Goal: Task Accomplishment & Management: Manage account settings

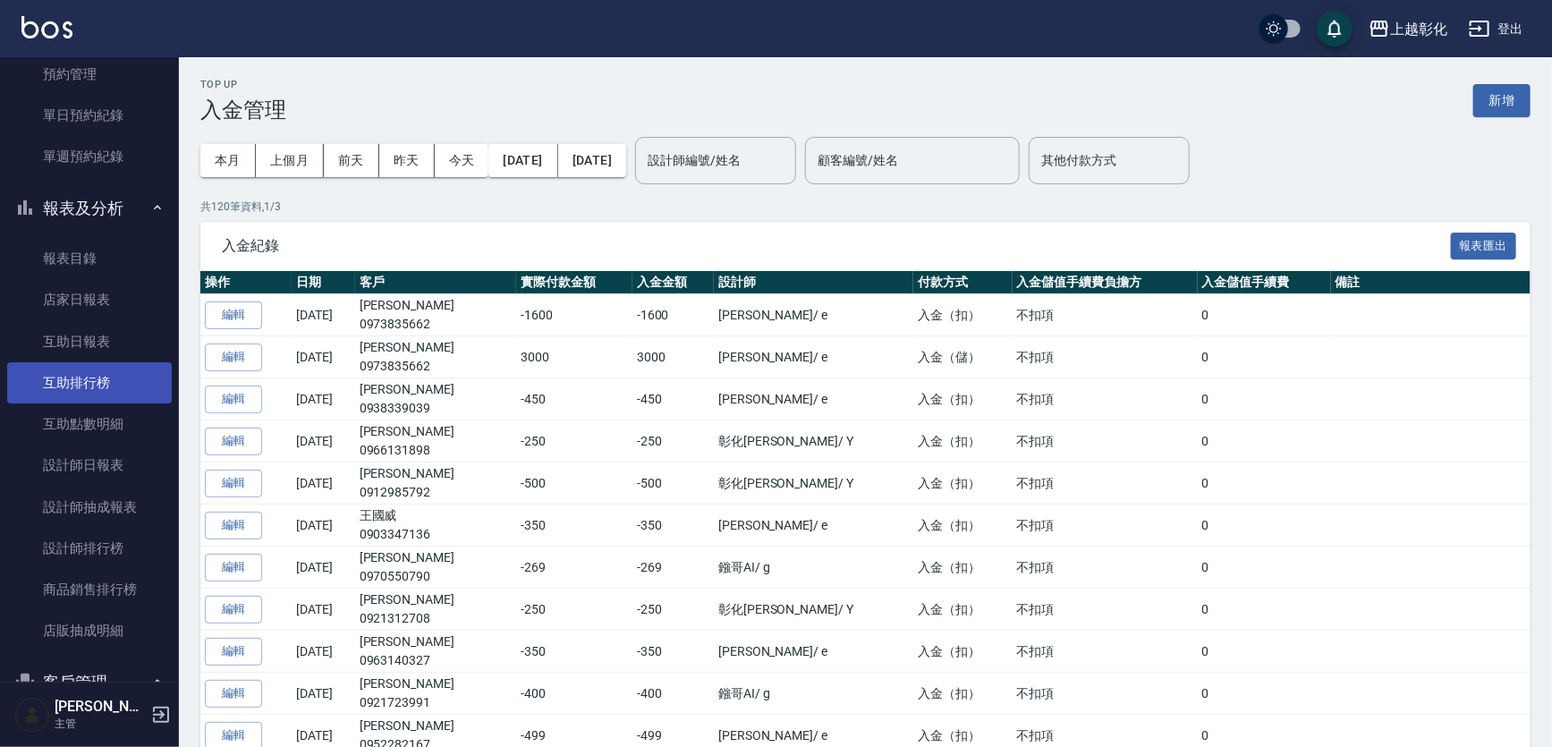
scroll to position [572, 0]
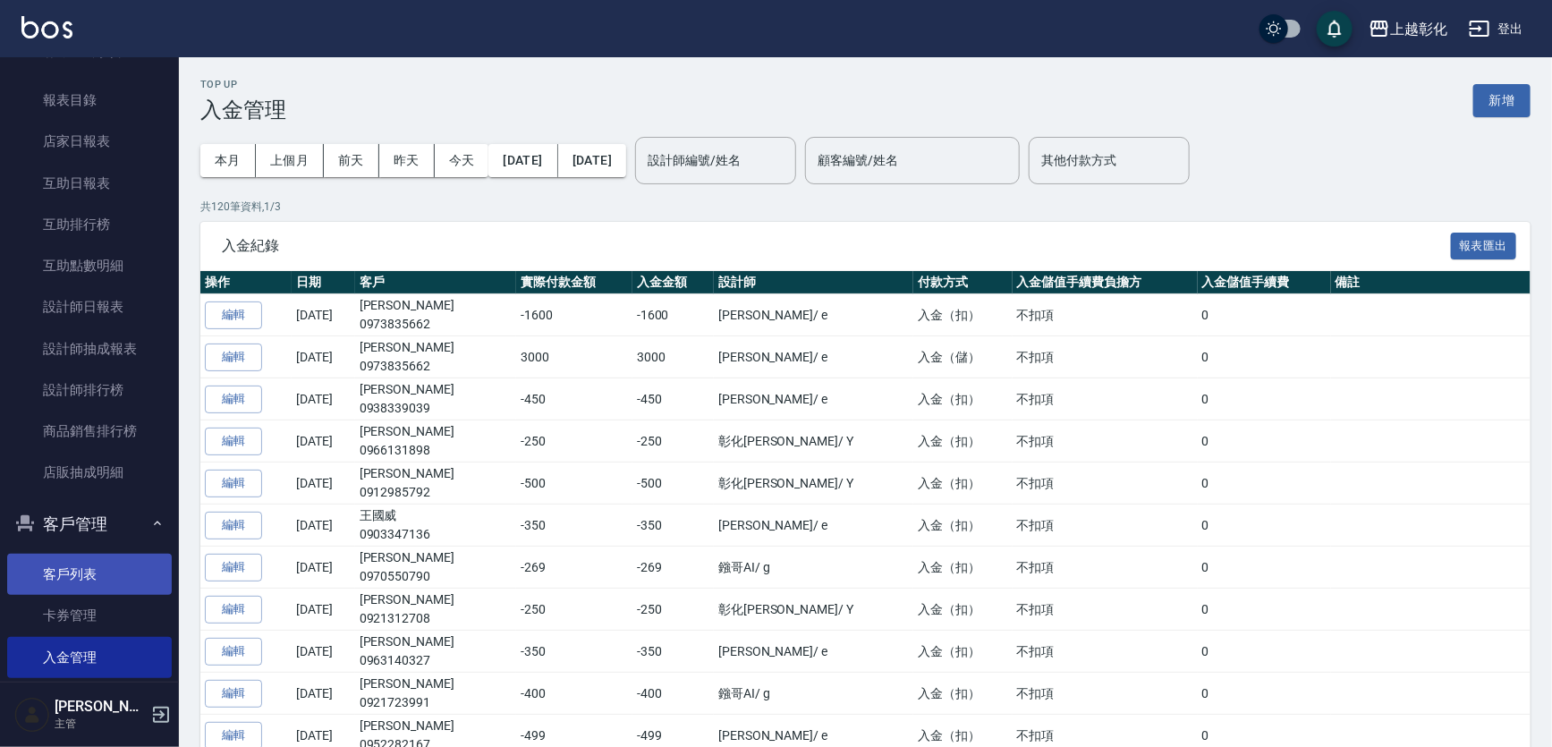
click at [95, 556] on link "客戶列表" at bounding box center [89, 574] width 165 height 41
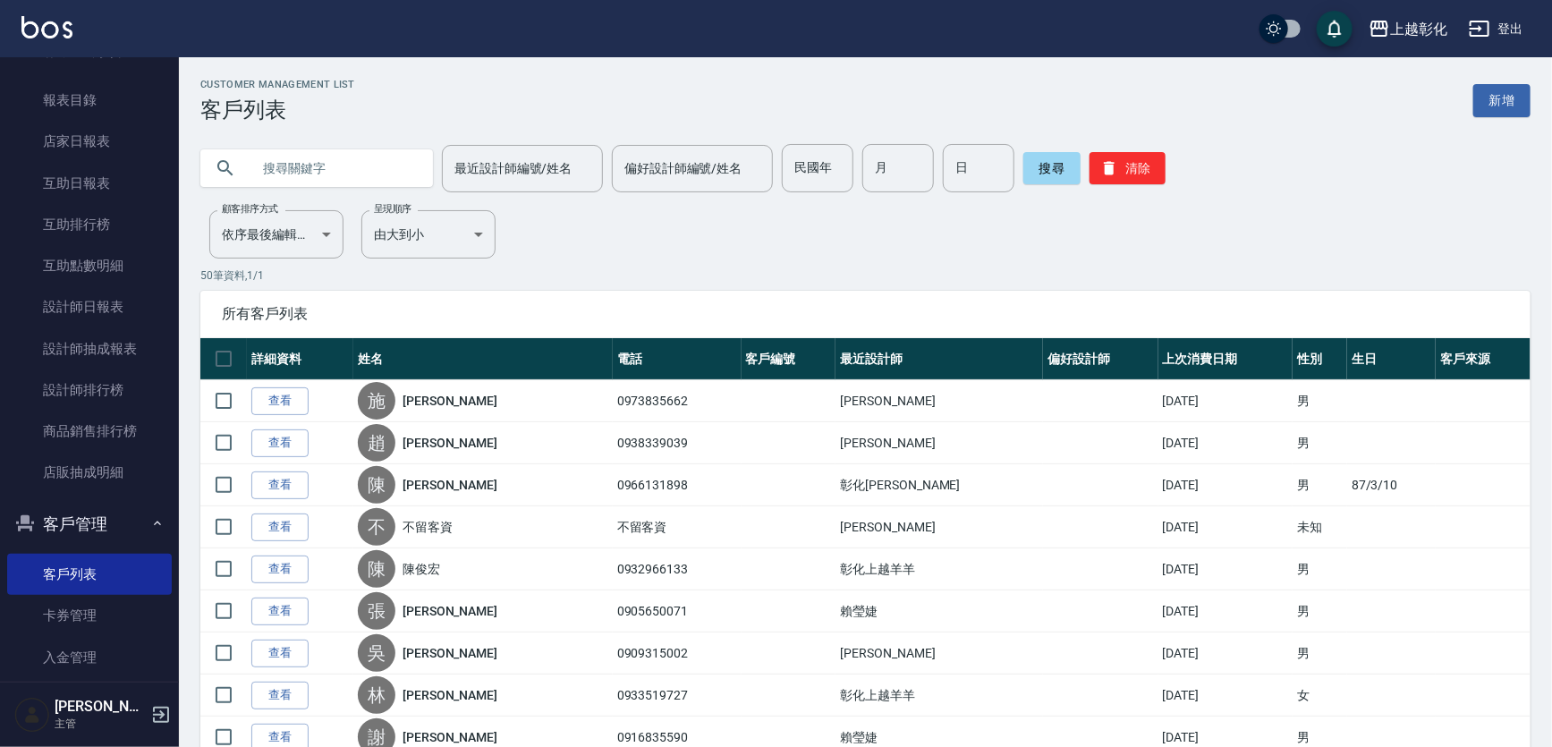
click at [340, 152] on input "text" at bounding box center [334, 168] width 168 height 48
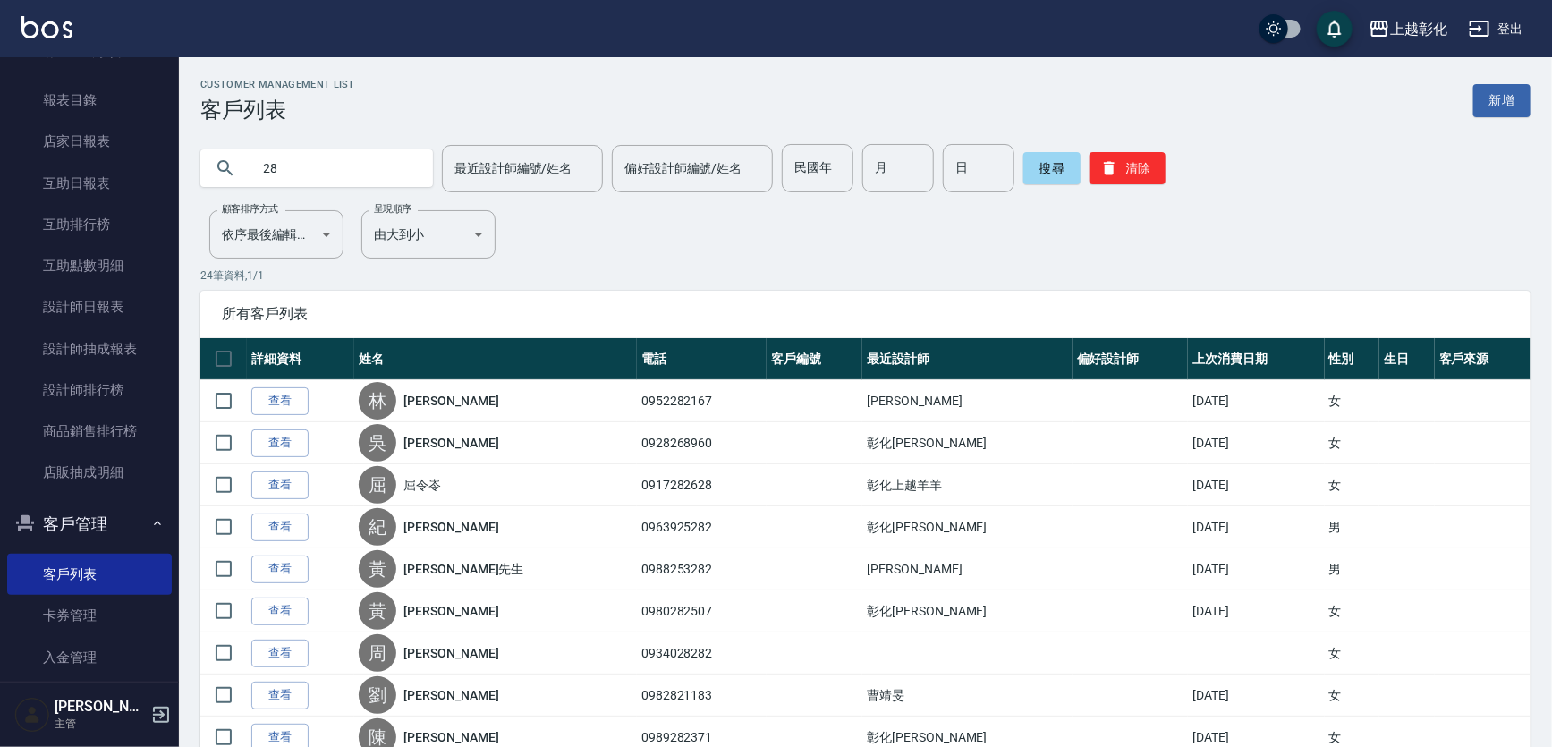
type input "2"
type input "0952282"
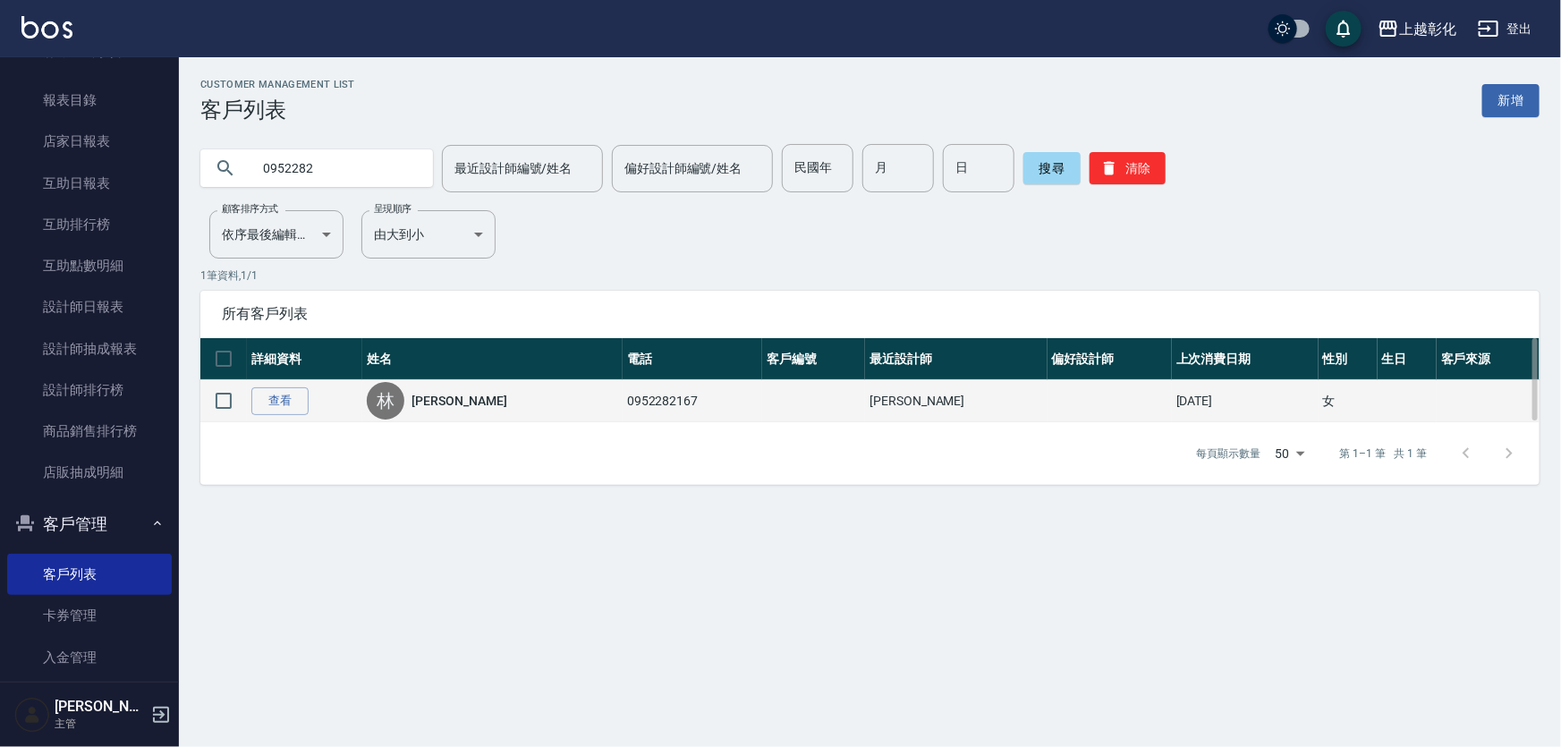
click at [315, 387] on td "查看" at bounding box center [304, 401] width 115 height 42
click at [290, 402] on link "查看" at bounding box center [279, 401] width 57 height 28
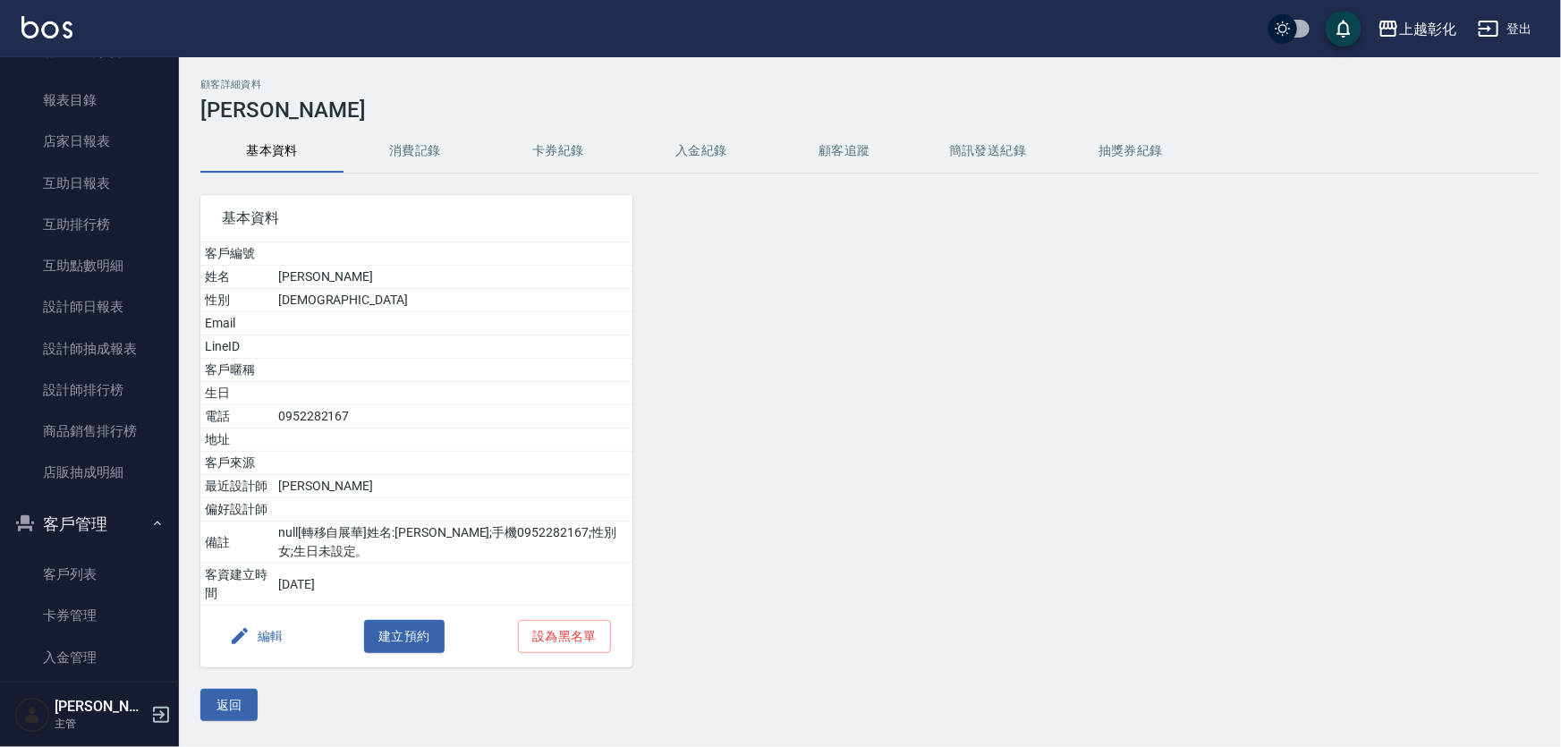
click at [564, 174] on div "基本資料 客戶編號 姓名 [PERSON_NAME] 性別 [DEMOGRAPHIC_DATA] Email LineID 客戶暱稱 生日 電話 [PHONE…" at bounding box center [405, 421] width 453 height 494
click at [707, 162] on button "入金紀錄" at bounding box center [701, 151] width 143 height 43
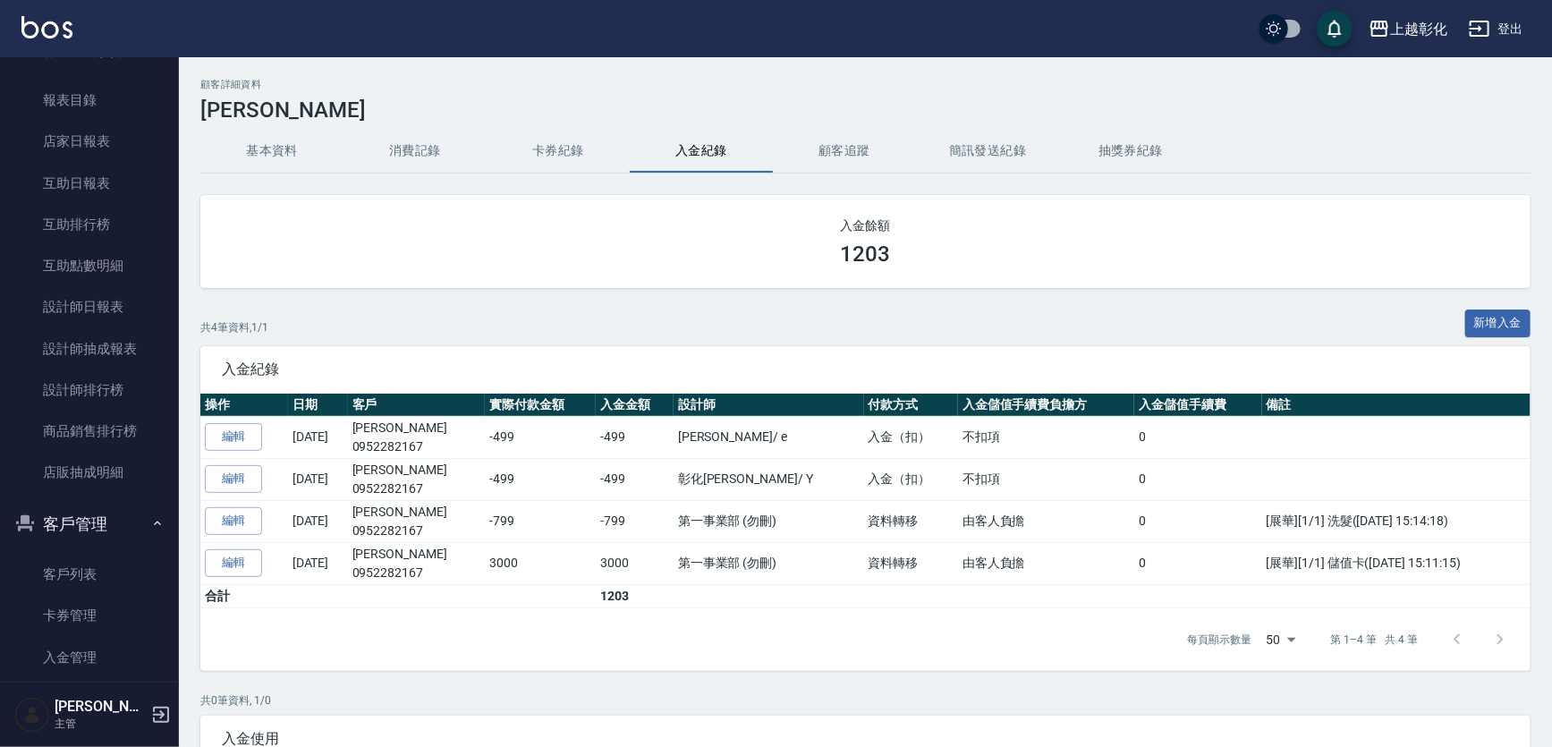
click at [1548, 352] on div "顧客詳細資料 [PERSON_NAME] 基本資料 消費記錄 卡券紀錄 入金紀錄 顧客追蹤 簡訊發送紀錄 抽獎券紀錄 入金餘額 1203 共 4 筆資料, 1…" at bounding box center [865, 503] width 1373 height 848
click at [1494, 309] on button "新增入金" at bounding box center [1498, 323] width 66 height 28
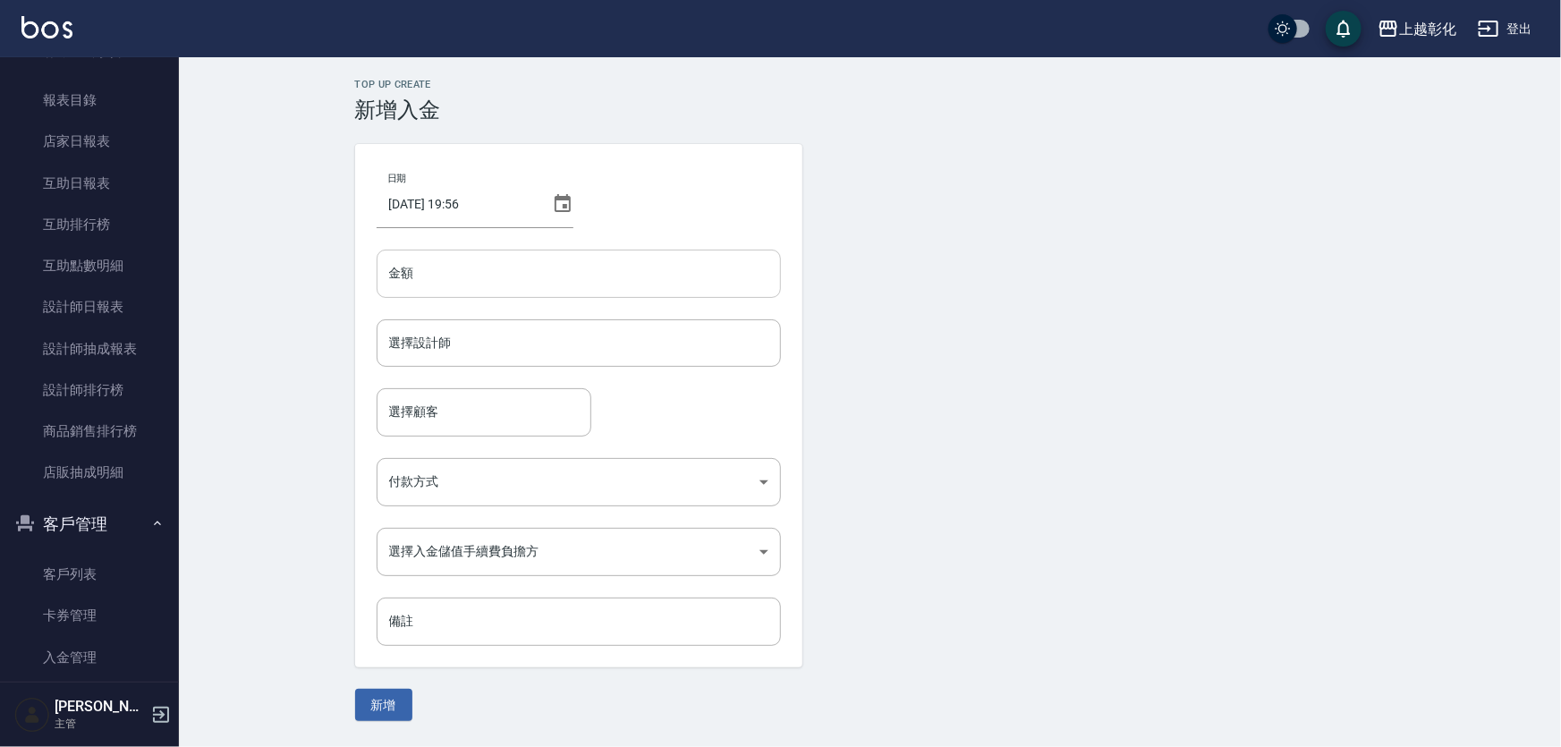
click at [741, 277] on input "金額" at bounding box center [579, 274] width 404 height 48
type input "-399"
click at [614, 315] on div "日期 [DATE] 19:56 金額 -399 金額 選擇設計師 選擇設計師 選擇顧客 選擇顧客 付款方式 ​ 付款方式 選擇入金儲值手續費負擔方 ​ 選擇入…" at bounding box center [578, 405] width 447 height 523
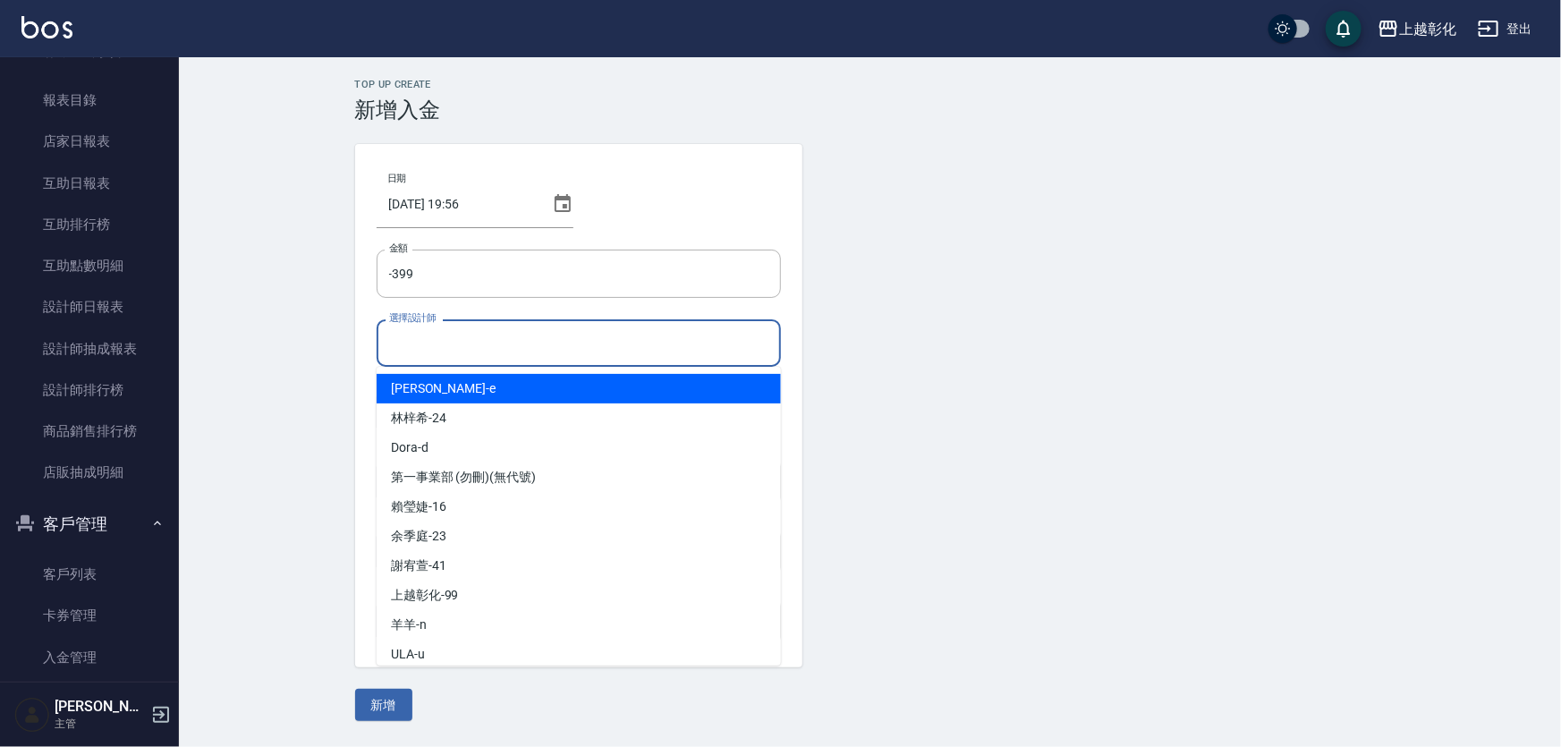
click at [614, 331] on input "選擇設計師" at bounding box center [579, 342] width 388 height 31
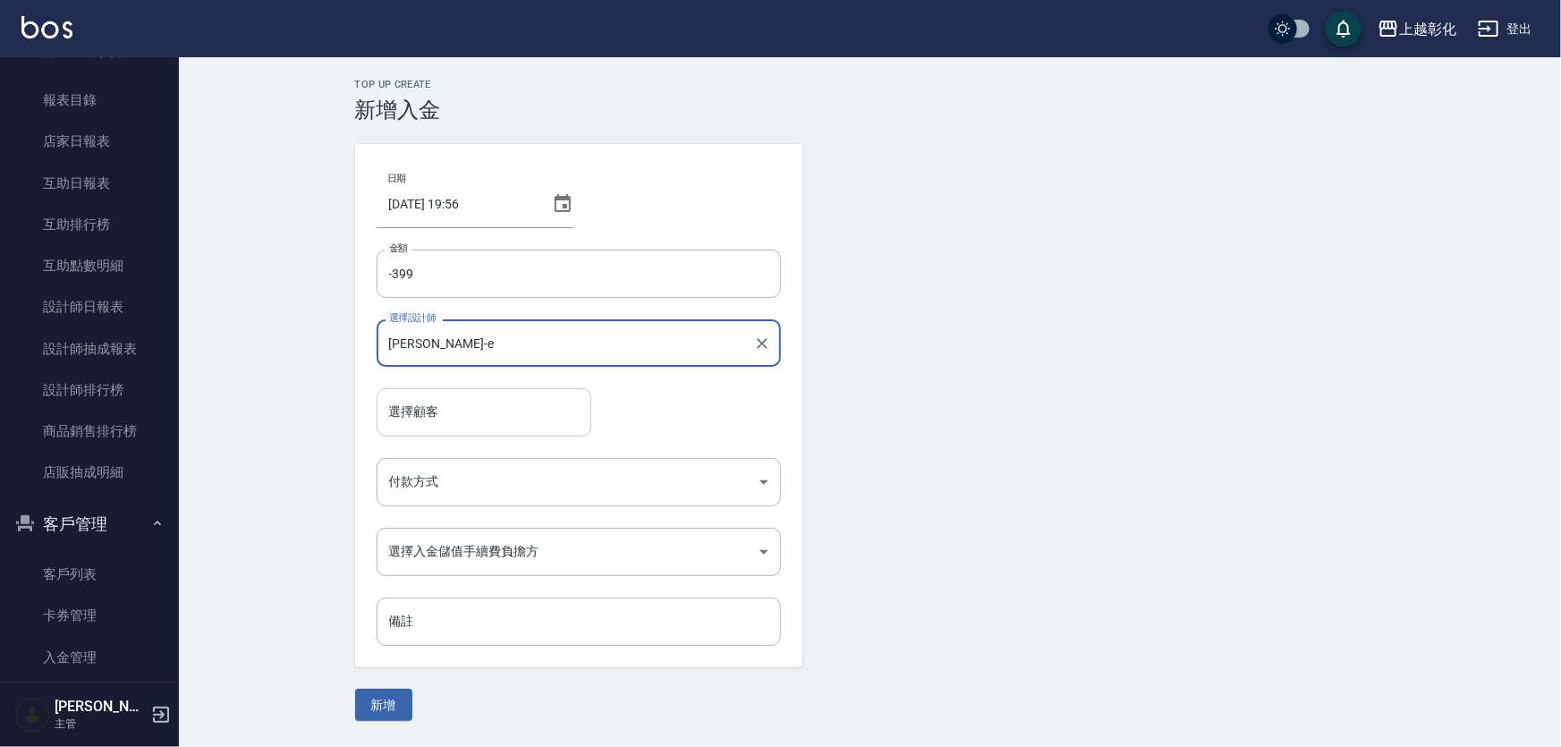
type input "[PERSON_NAME]-e"
click at [537, 414] on input "選擇顧客" at bounding box center [484, 411] width 199 height 31
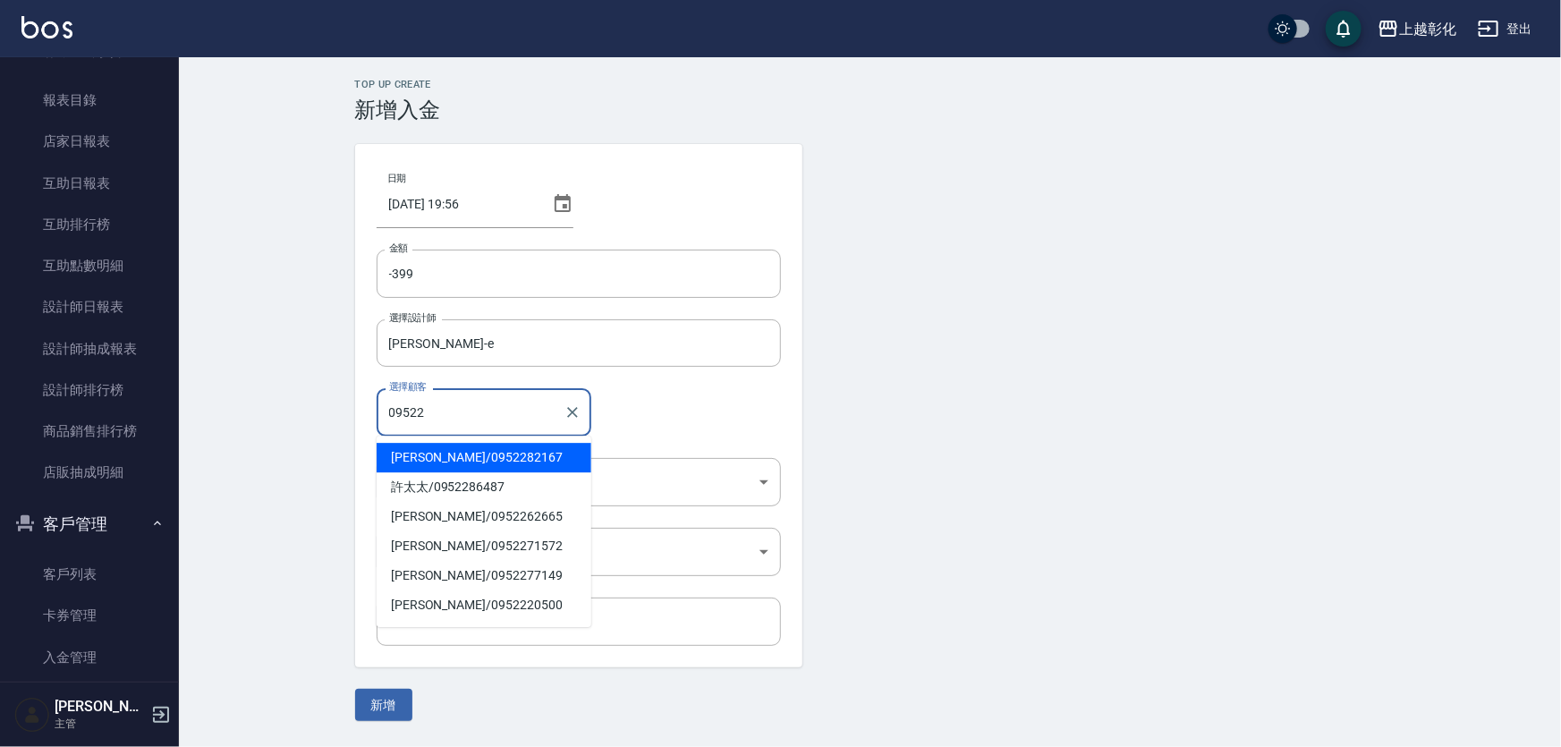
click at [493, 459] on span "[PERSON_NAME] / 0952282167" at bounding box center [484, 458] width 215 height 30
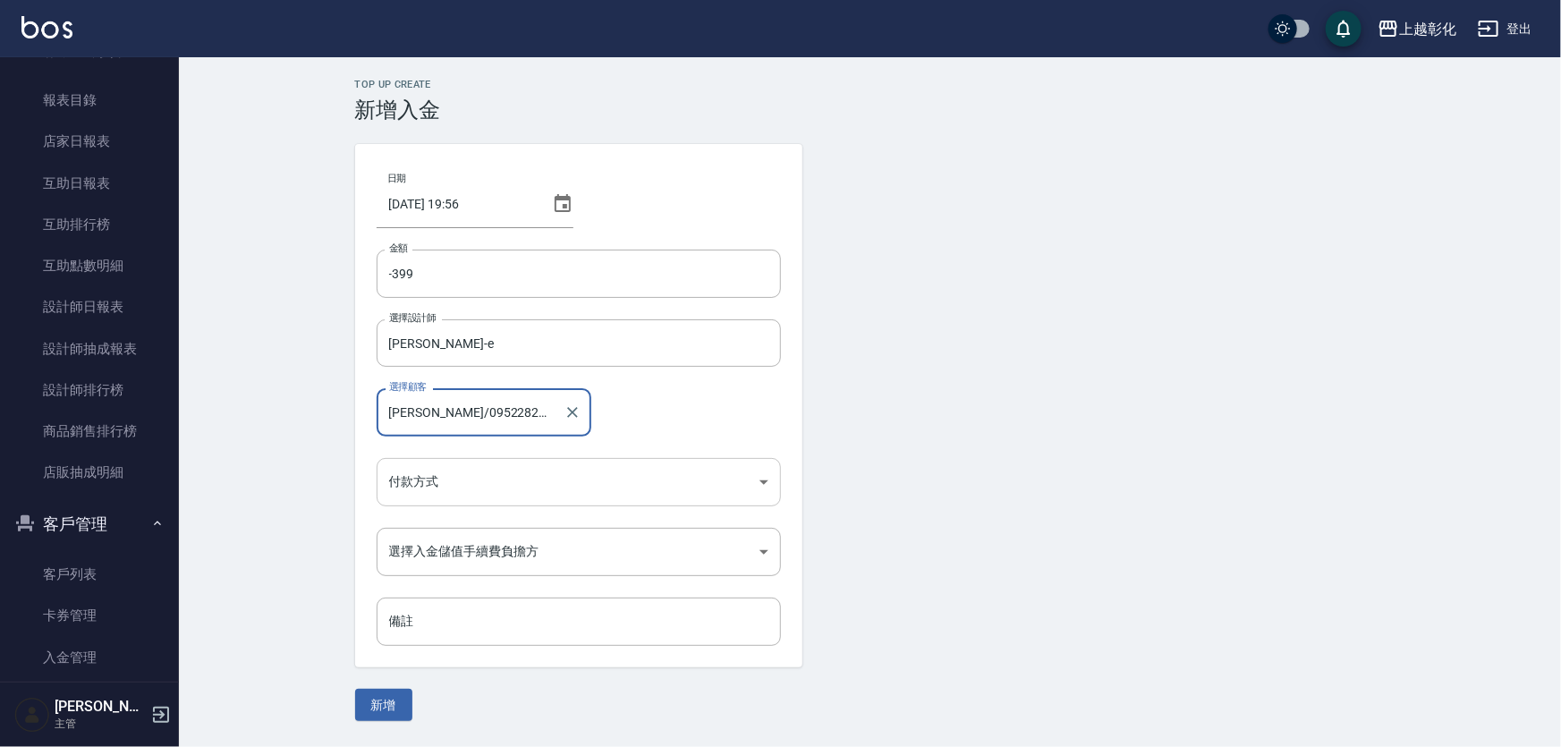
type input "[PERSON_NAME]/0952282167"
click at [491, 465] on body "上越彰化 登出 櫃檯作業 打帳單 帳單列表 現金收支登錄 材料自購登錄 每日結帳 排班表 現場電腦打卡 預約管理 預約管理 單日預約紀錄 單週預約紀錄 報表及…" at bounding box center [780, 373] width 1561 height 747
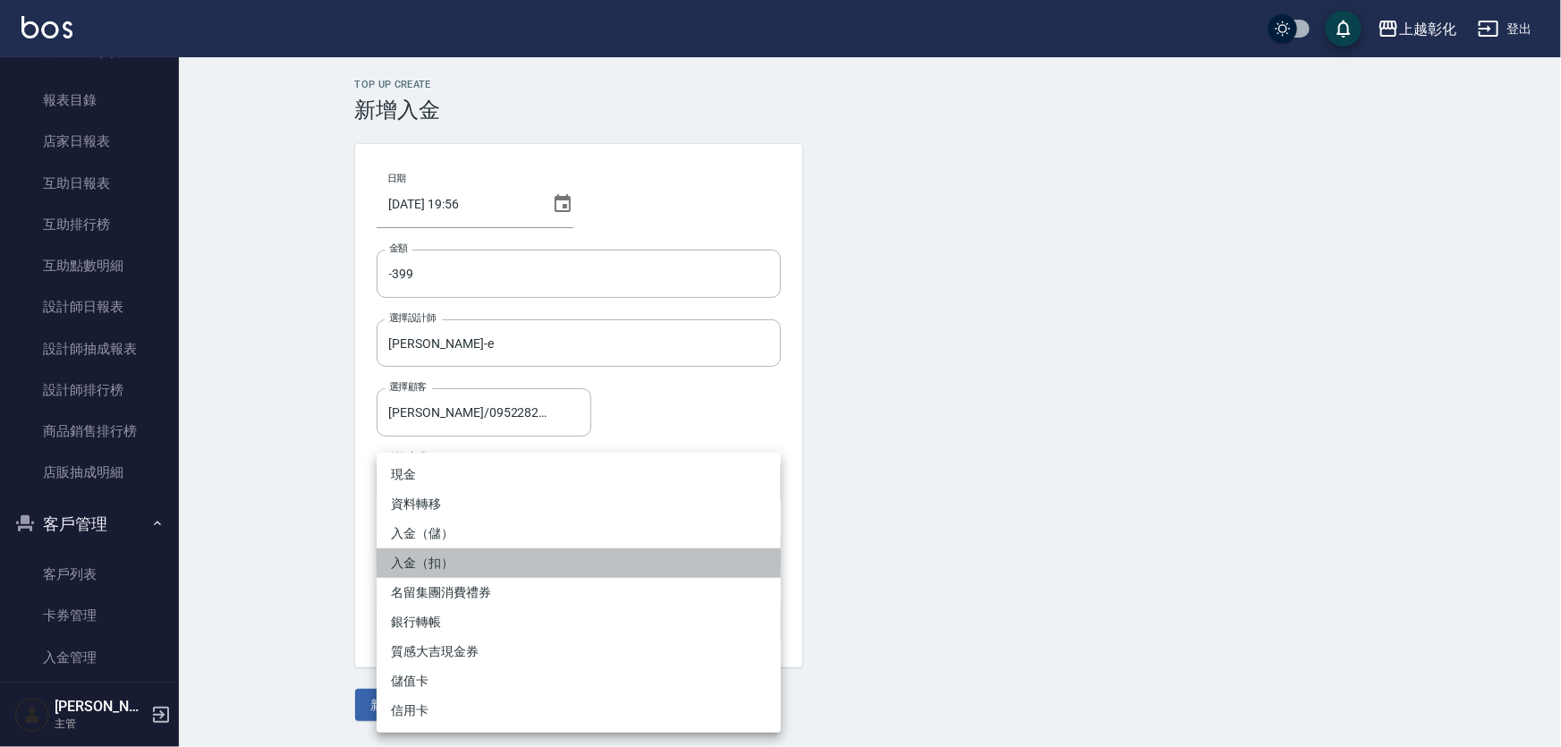
click at [431, 565] on li "入金（扣）" at bounding box center [579, 563] width 404 height 30
type input "入金（扣）"
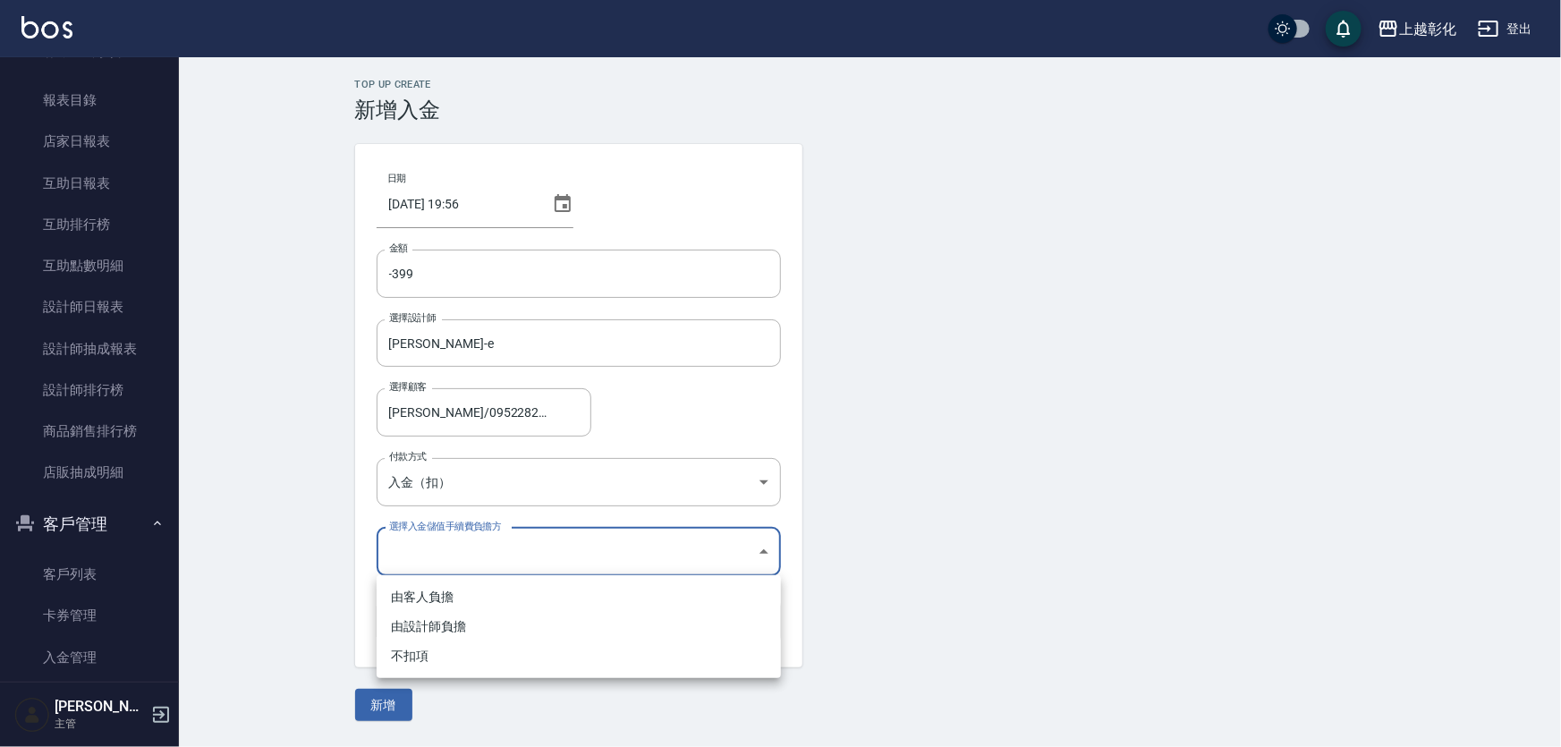
click at [456, 554] on body "上越彰化 登出 櫃檯作業 打帳單 帳單列表 現金收支登錄 材料自購登錄 每日結帳 排班表 現場電腦打卡 預約管理 預約管理 單日預約紀錄 單週預約紀錄 報表及…" at bounding box center [780, 373] width 1561 height 747
click at [404, 661] on li "不扣項" at bounding box center [579, 656] width 404 height 30
type input "WITHOUTHANDLINGFEE"
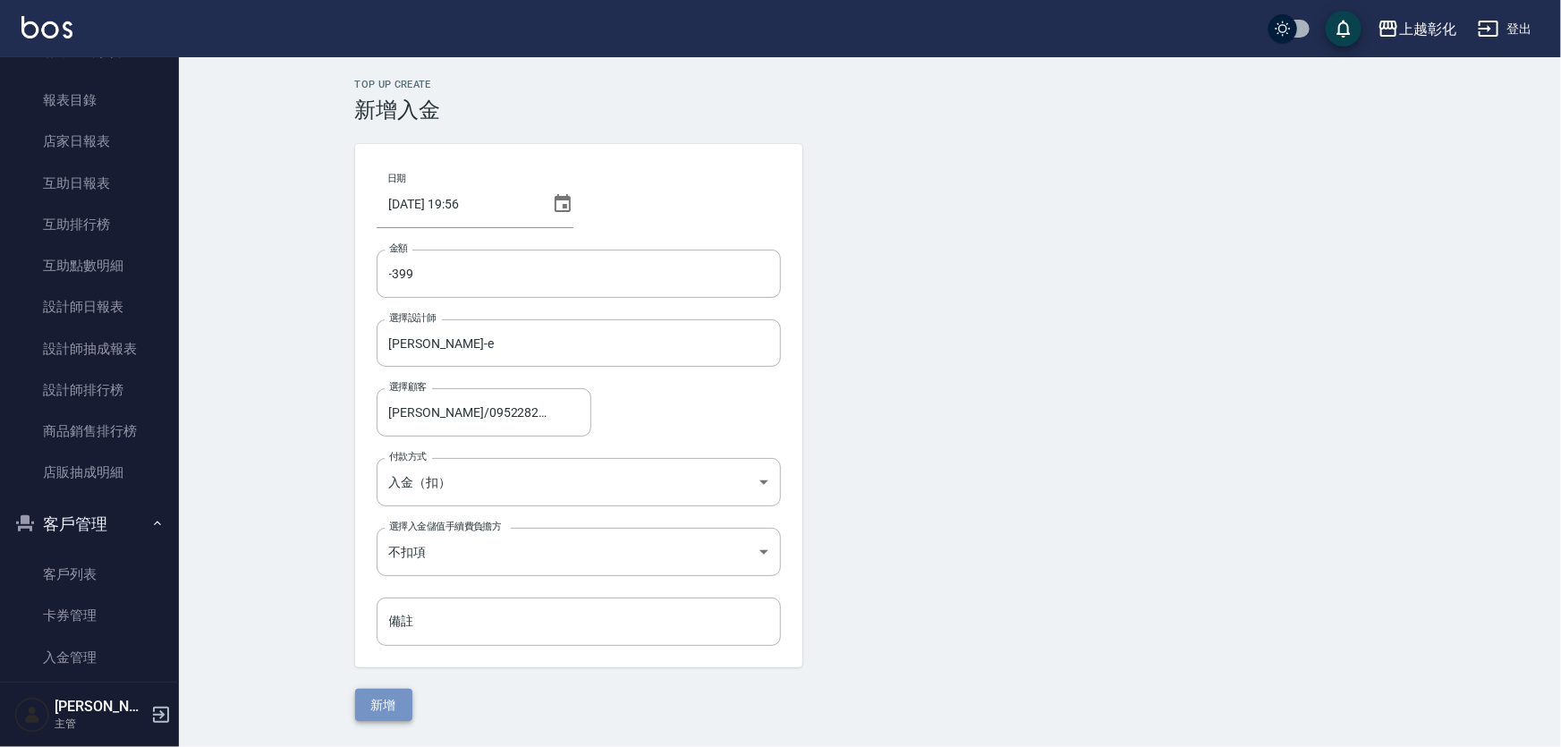
click at [395, 705] on button "新增" at bounding box center [383, 705] width 57 height 33
